Goal: Information Seeking & Learning: Learn about a topic

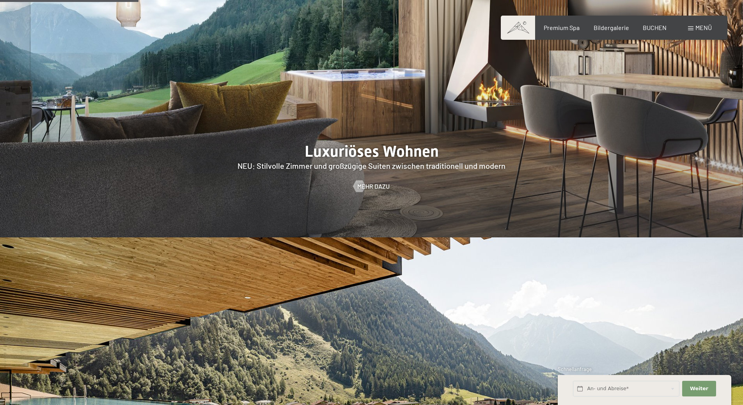
scroll to position [885, 0]
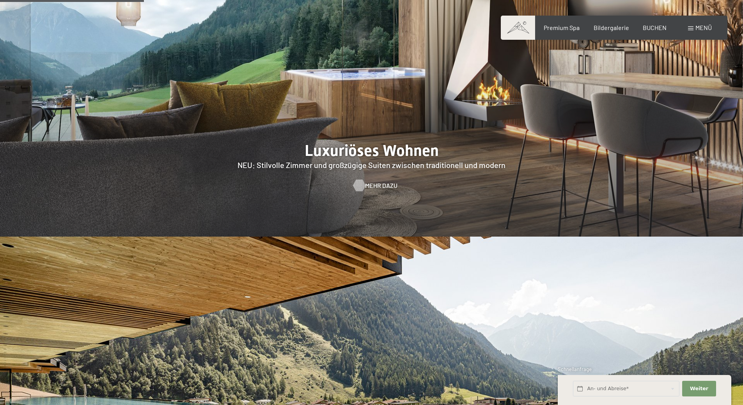
click at [367, 181] on span "Mehr dazu" at bounding box center [381, 185] width 32 height 9
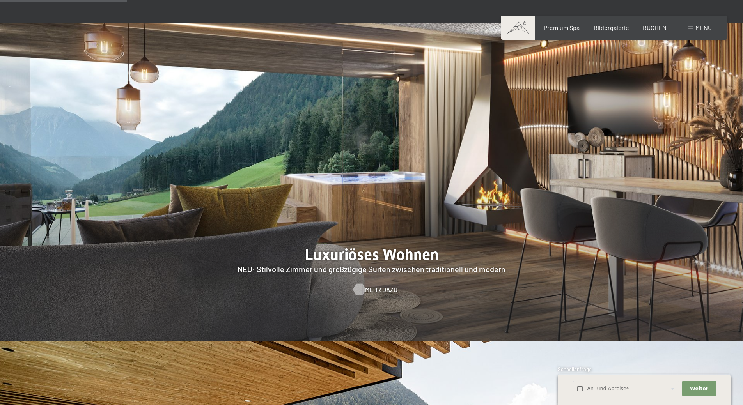
click at [371, 286] on span "Mehr dazu" at bounding box center [381, 290] width 32 height 9
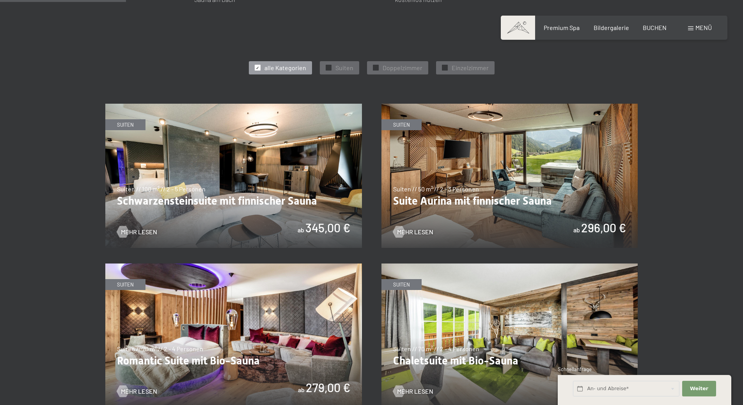
scroll to position [416, 0]
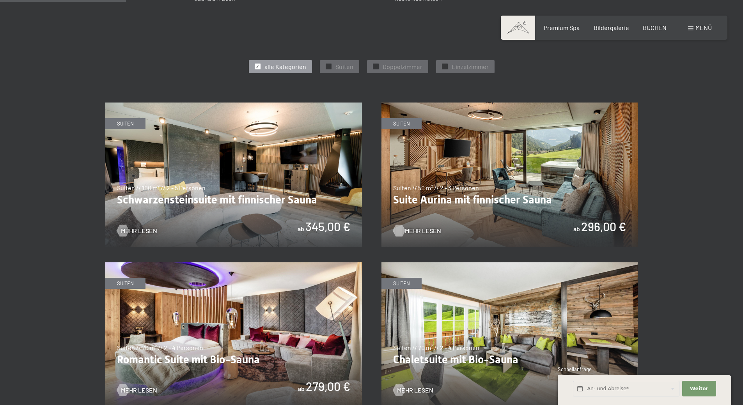
click at [412, 229] on span "Mehr Lesen" at bounding box center [423, 231] width 36 height 9
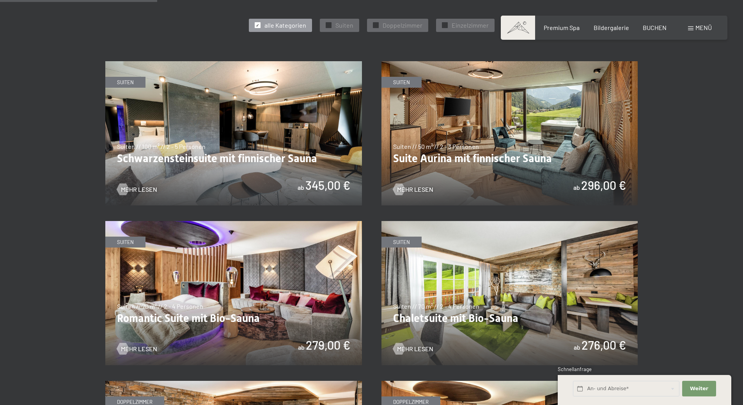
scroll to position [520, 0]
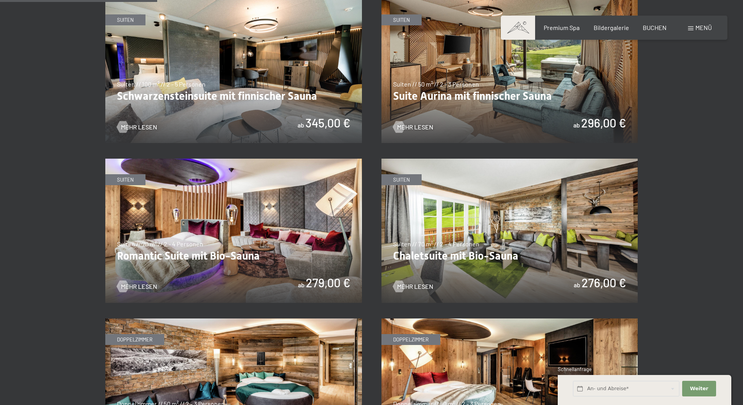
click at [211, 228] on img at bounding box center [233, 231] width 257 height 144
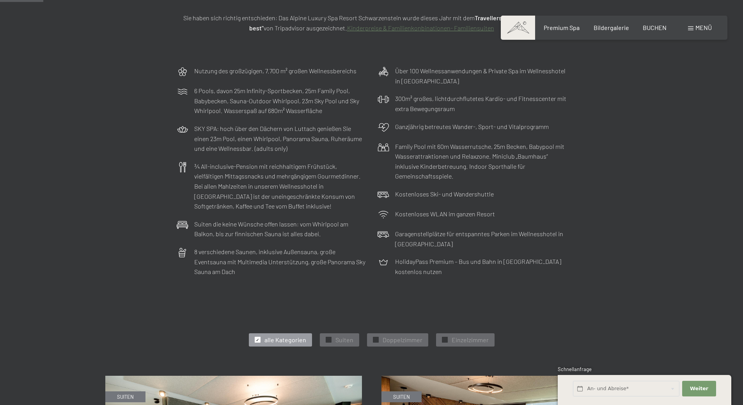
scroll to position [0, 0]
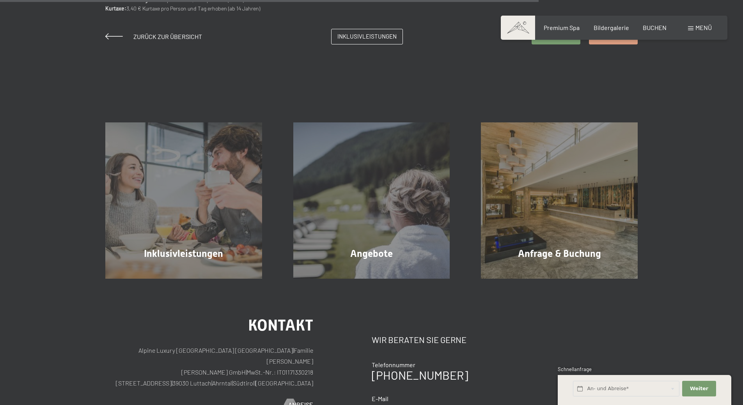
scroll to position [780, 0]
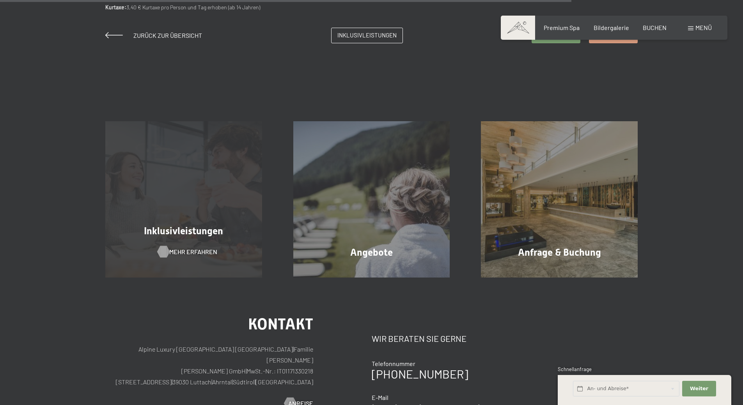
click at [170, 253] on span "Mehr erfahren" at bounding box center [193, 252] width 48 height 9
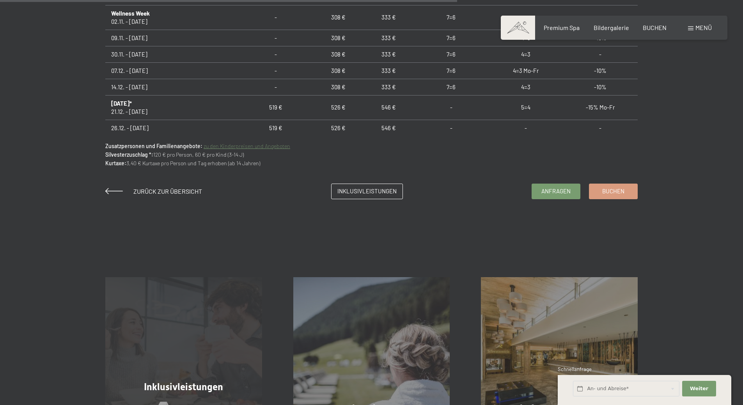
scroll to position [468, 0]
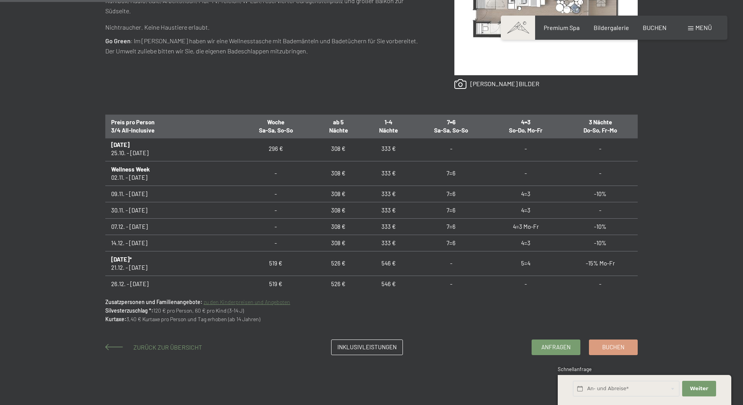
click at [164, 347] on span "Zurück zur Übersicht" at bounding box center [167, 347] width 69 height 7
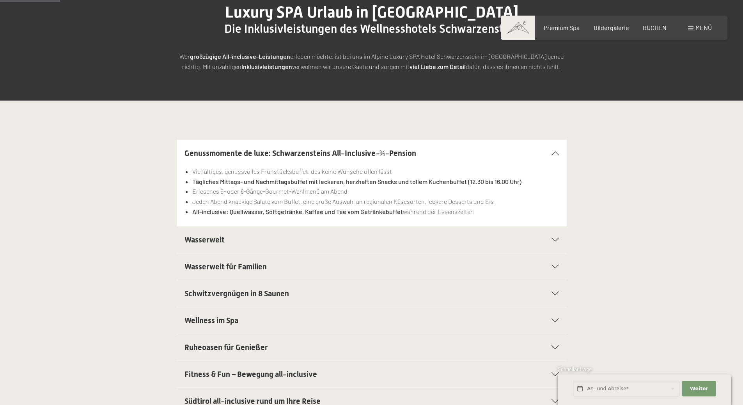
scroll to position [260, 0]
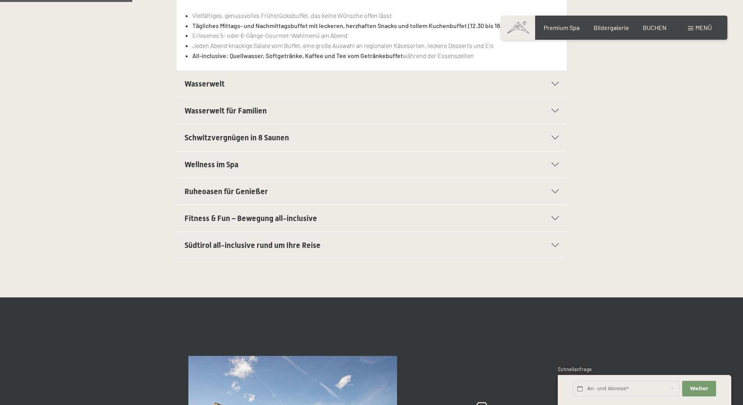
click at [554, 138] on icon at bounding box center [555, 138] width 7 height 4
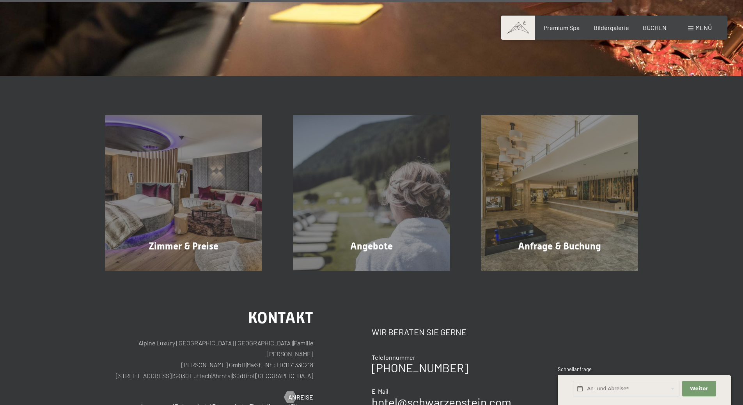
scroll to position [1301, 0]
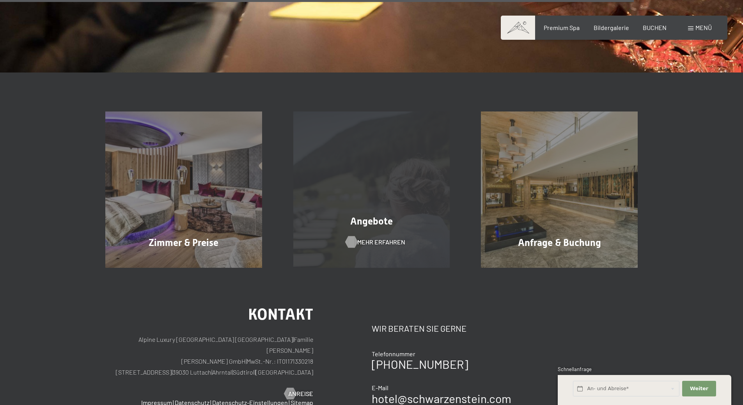
click at [358, 241] on span "Mehr erfahren" at bounding box center [381, 242] width 48 height 9
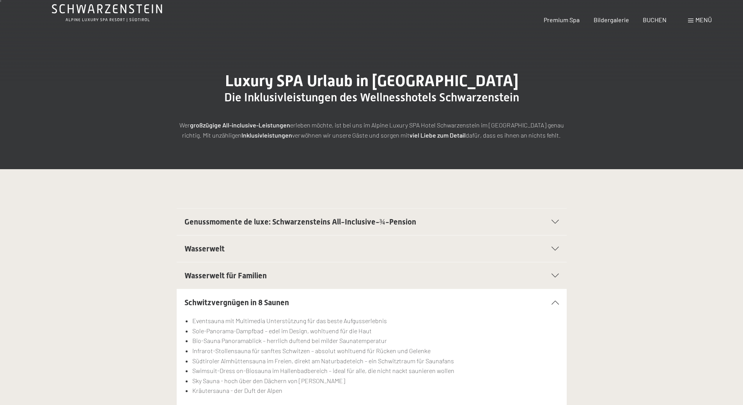
scroll to position [0, 0]
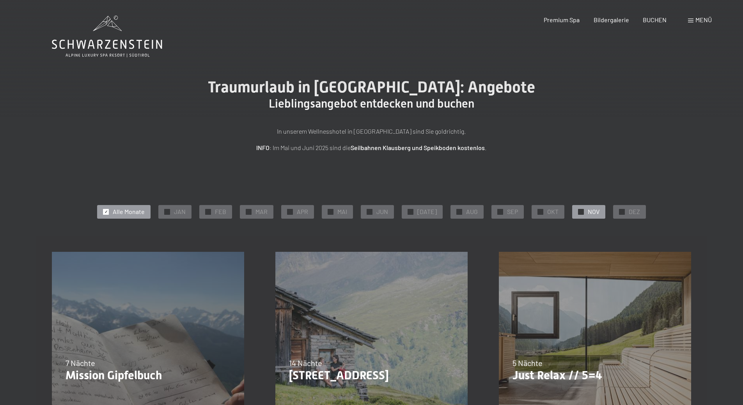
click at [578, 212] on div at bounding box center [581, 212] width 6 height 6
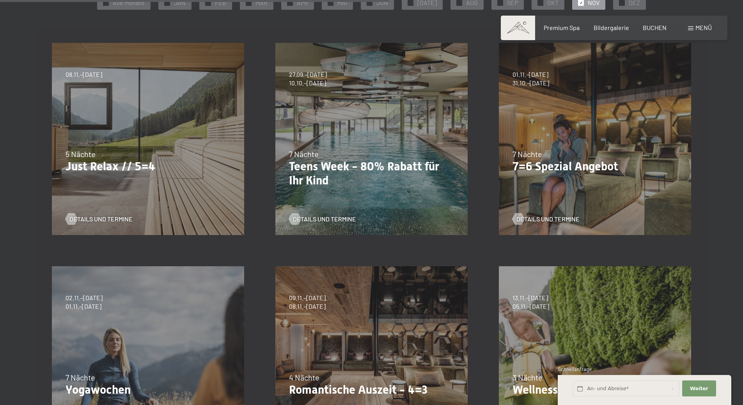
scroll to position [146, 0]
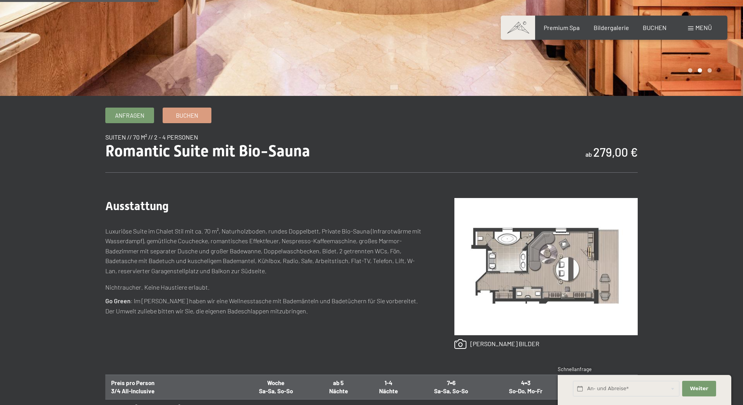
scroll to position [260, 0]
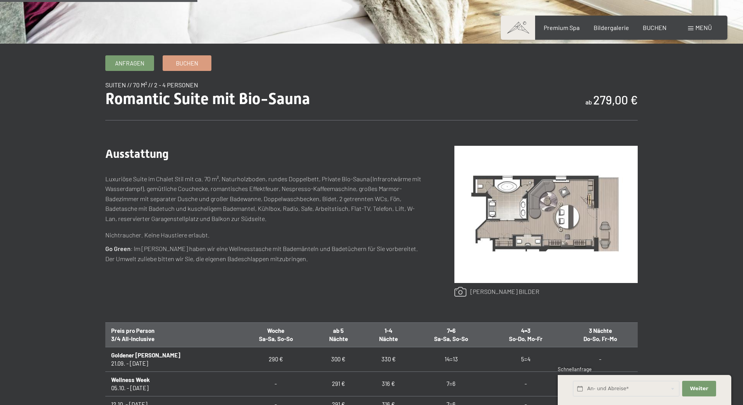
click at [480, 291] on link at bounding box center [497, 292] width 85 height 10
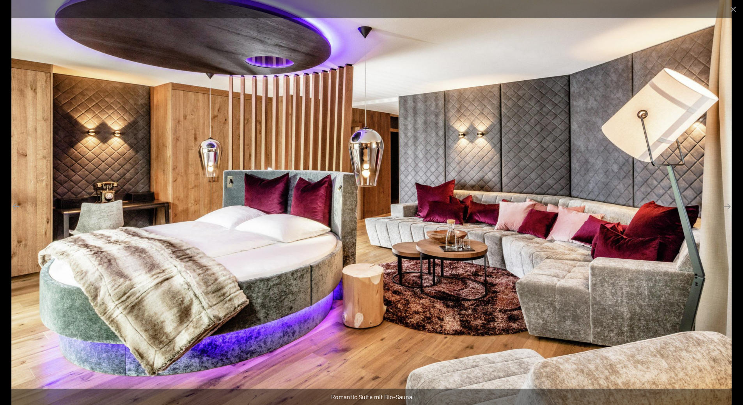
scroll to position [364, 0]
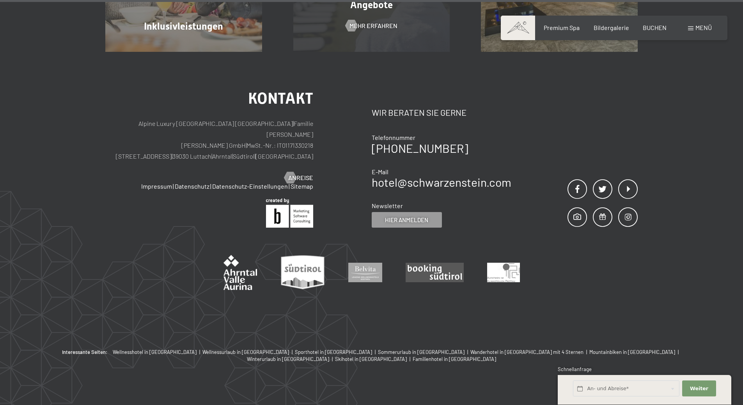
scroll to position [2491, 0]
